Goal: Task Accomplishment & Management: Use online tool/utility

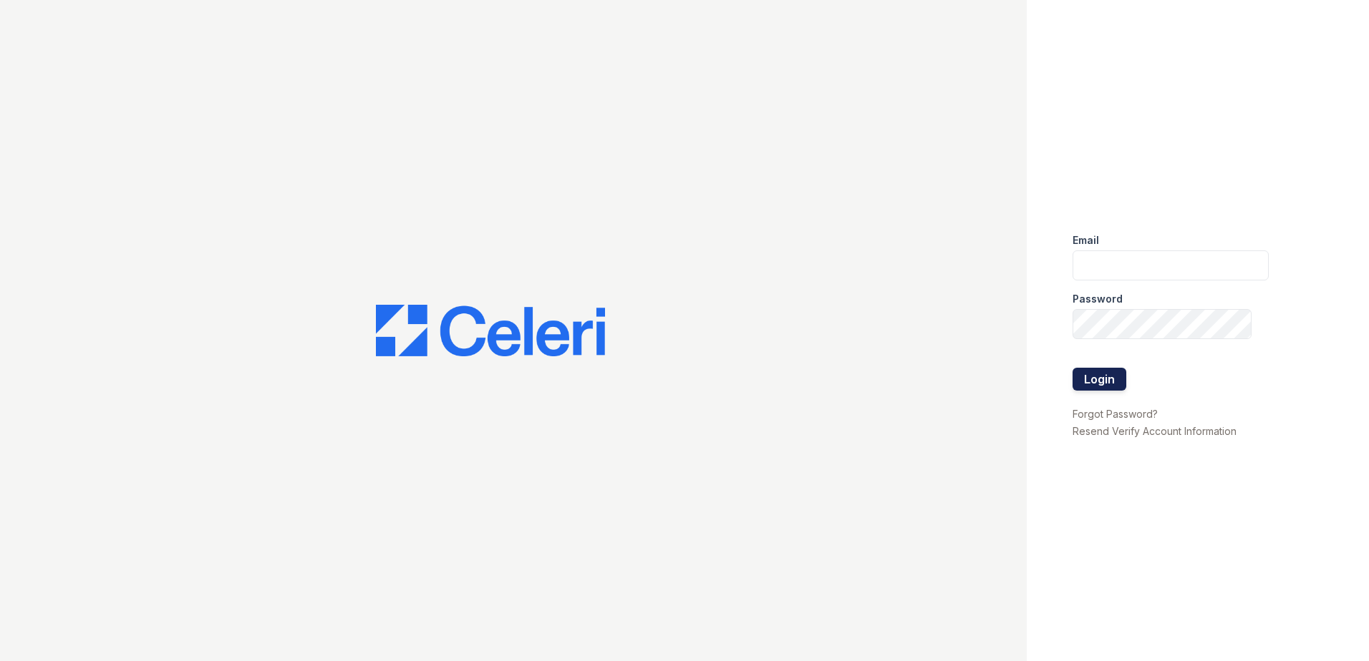
type input "[EMAIL_ADDRESS][DOMAIN_NAME]"
click at [1112, 382] on button "Login" at bounding box center [1099, 379] width 54 height 23
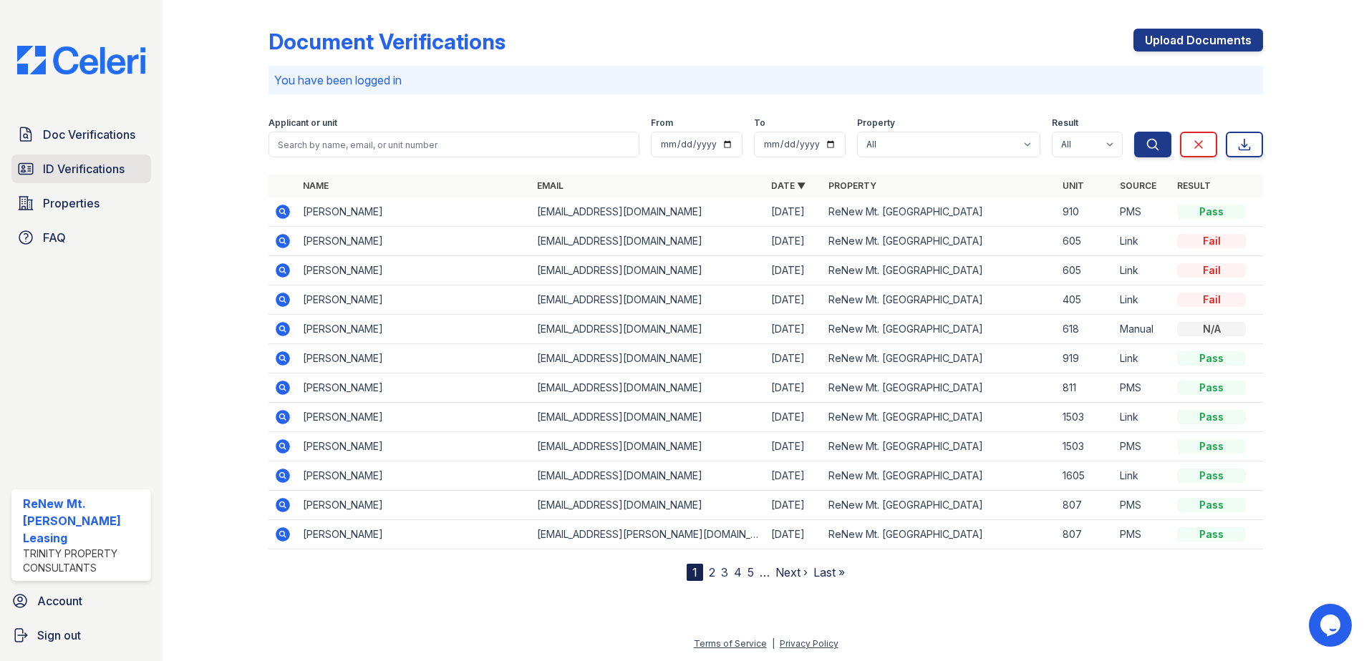
click at [106, 169] on span "ID Verifications" at bounding box center [84, 168] width 82 height 17
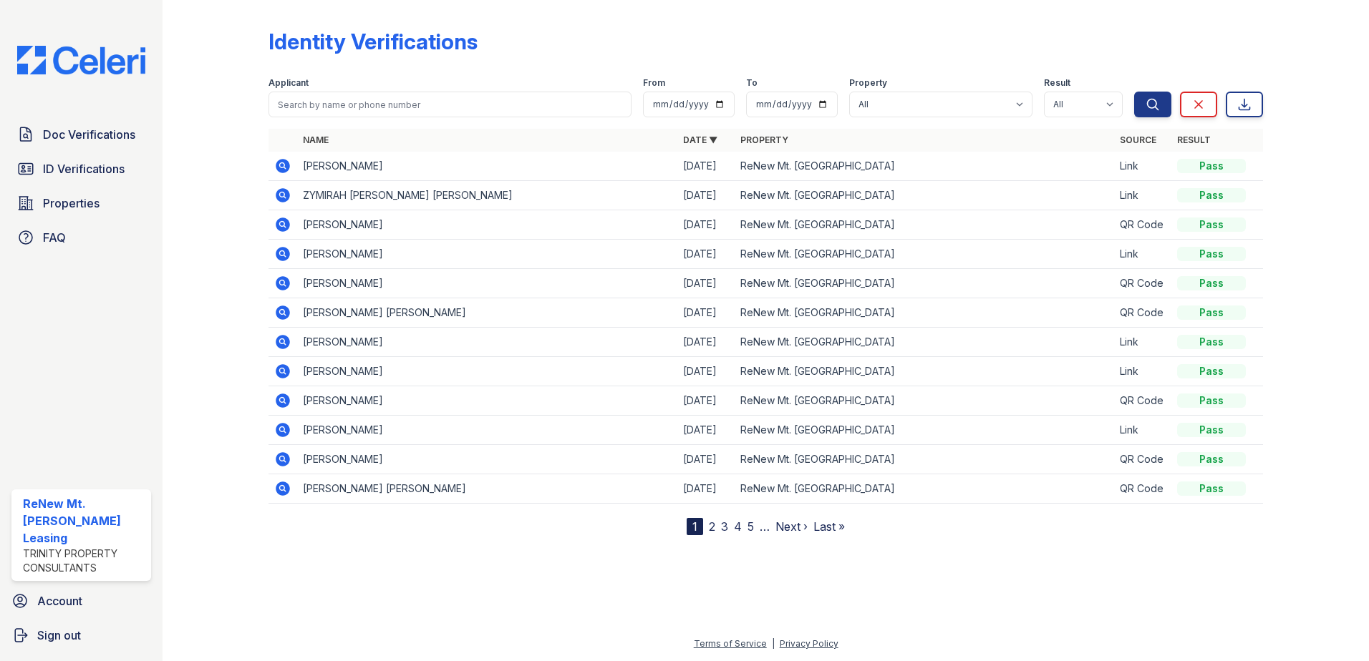
click at [359, 26] on div "Identity Verifications Filter Applicant From To Property All ReNew Mt. Vernon R…" at bounding box center [765, 271] width 994 height 530
